Goal: Check status: Check status

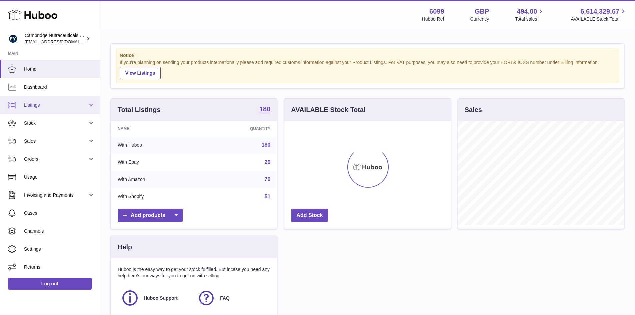
scroll to position [104, 166]
click at [30, 126] on link "Stock" at bounding box center [50, 123] width 100 height 18
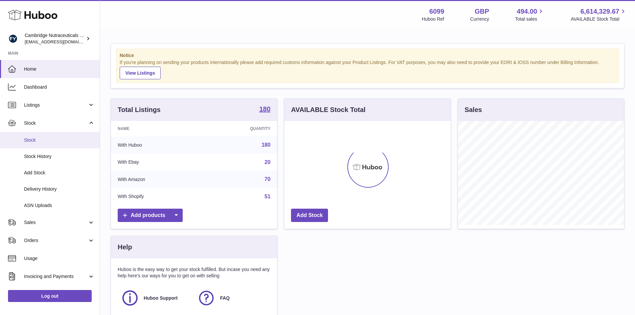
click at [25, 139] on span "Stock" at bounding box center [59, 140] width 71 height 6
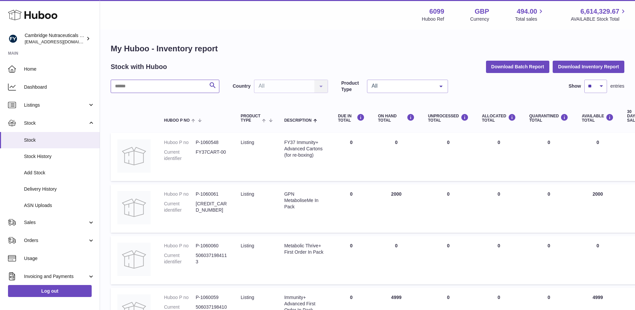
click at [143, 86] on input "text" at bounding box center [165, 86] width 109 height 13
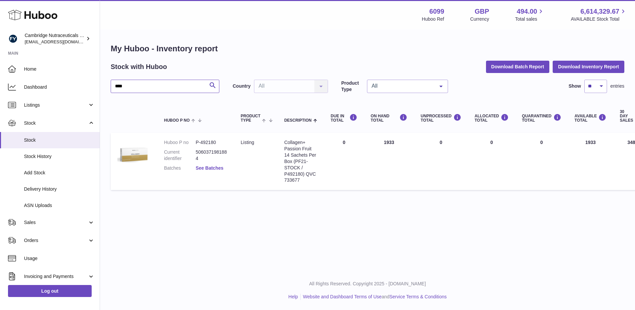
type input "****"
click at [204, 167] on link "See Batches" at bounding box center [210, 167] width 28 height 5
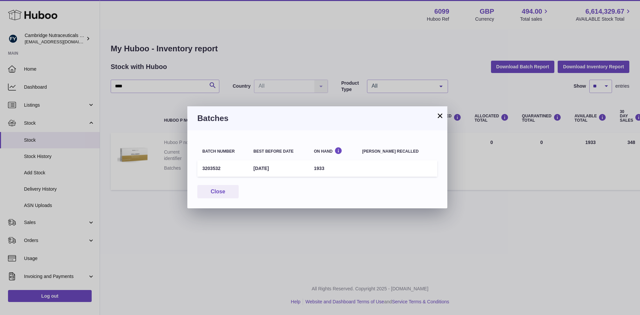
click at [437, 116] on button "×" at bounding box center [440, 116] width 8 height 8
